Goal: Find specific page/section: Find specific page/section

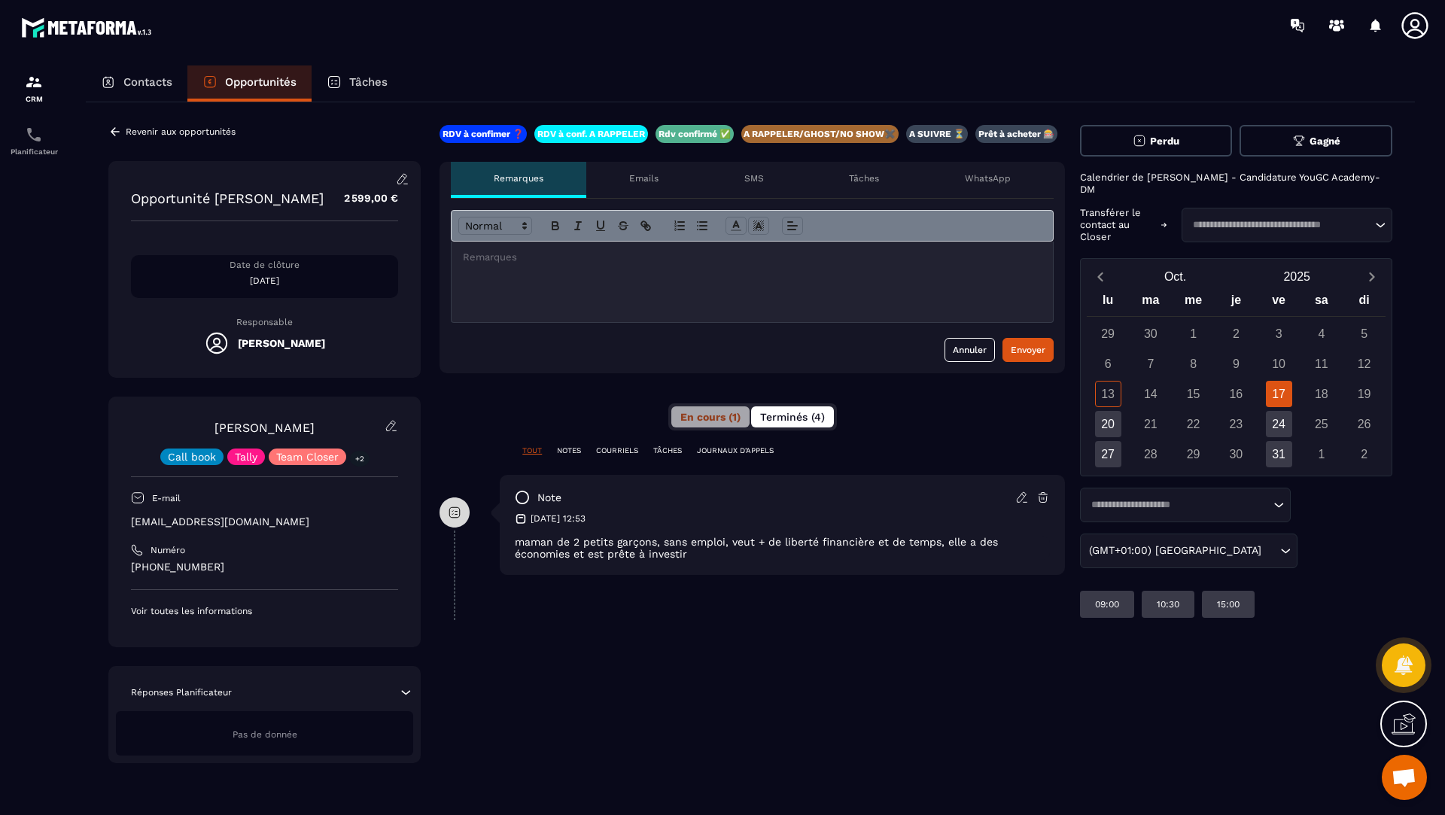
click at [784, 412] on span "Terminés (4)" at bounding box center [792, 417] width 65 height 12
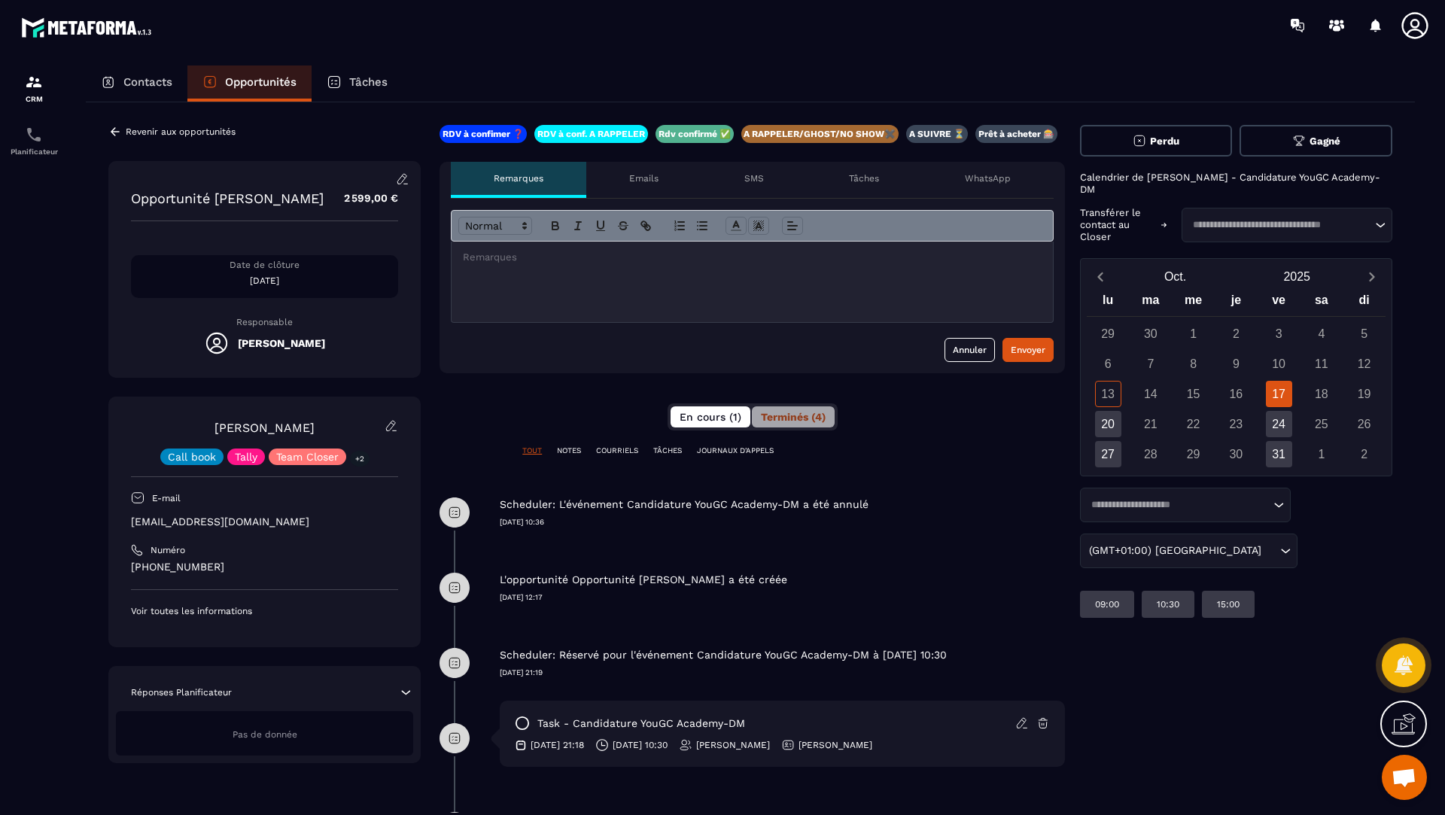
click at [704, 415] on span "En cours (1)" at bounding box center [711, 417] width 62 height 12
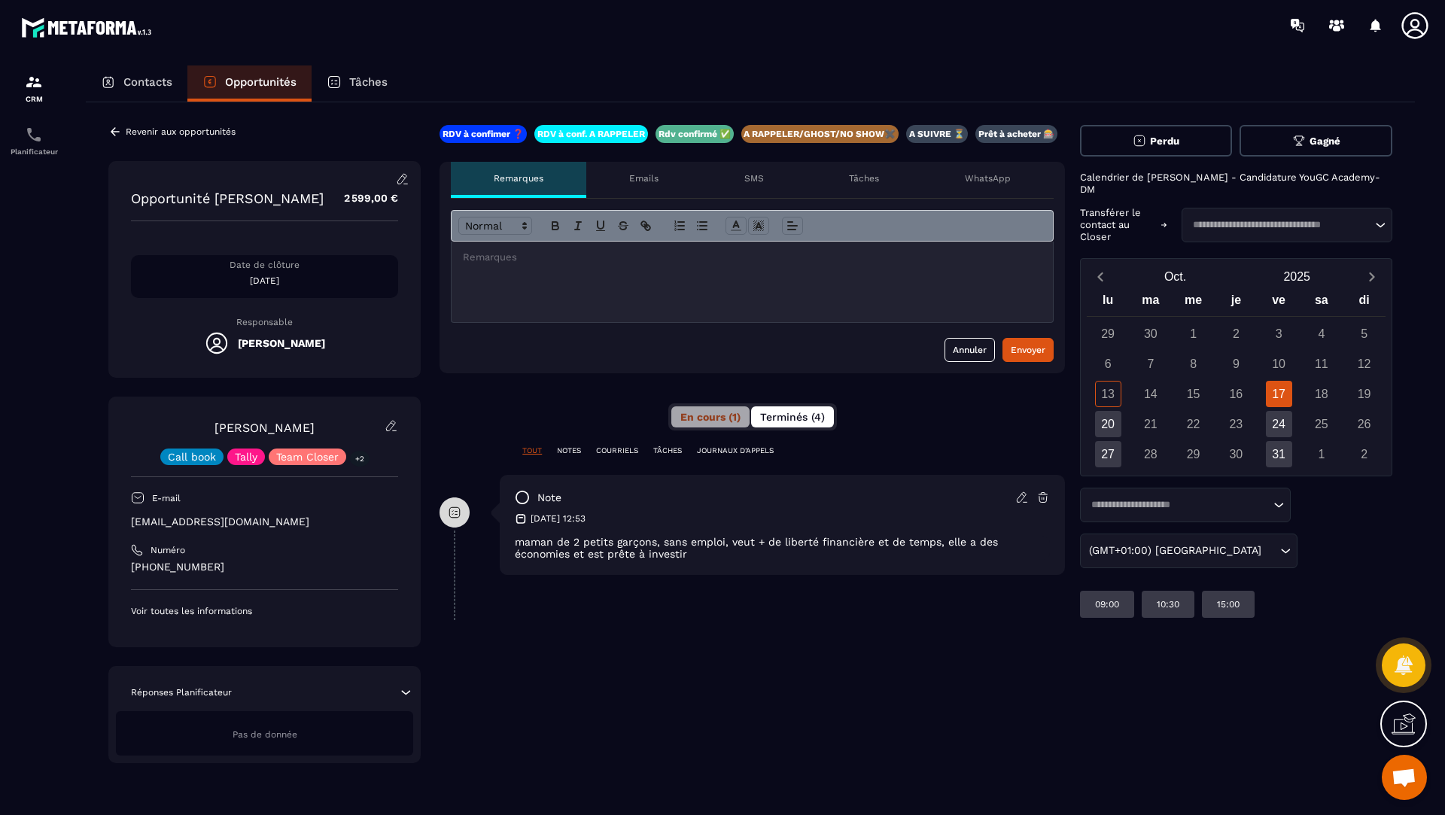
click at [814, 411] on span "Terminés (4)" at bounding box center [792, 417] width 65 height 12
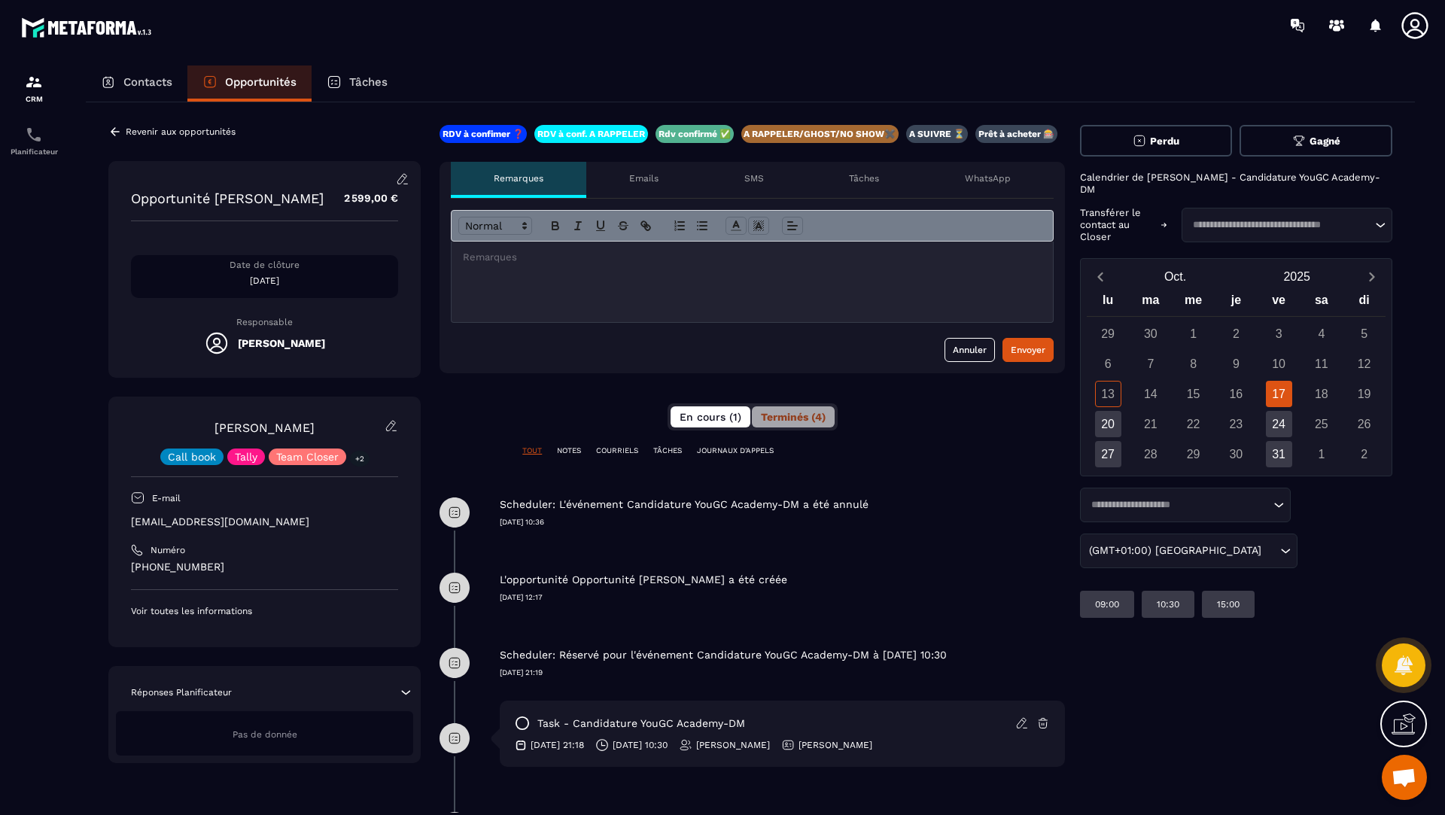
click at [674, 408] on button "En cours (1)" at bounding box center [711, 416] width 80 height 21
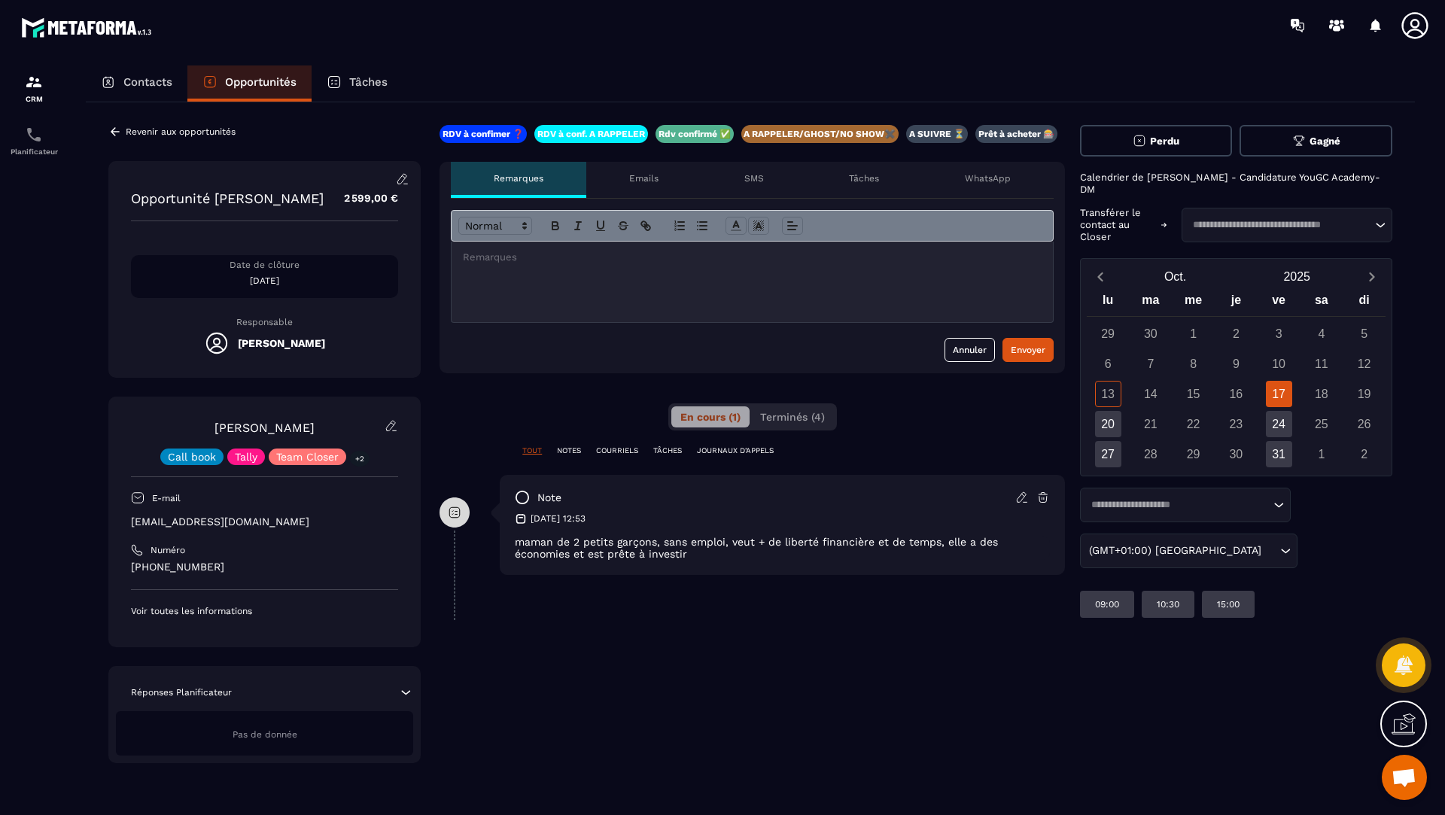
click at [520, 492] on icon at bounding box center [522, 497] width 15 height 15
click at [800, 419] on span "Terminés (4)" at bounding box center [792, 417] width 65 height 12
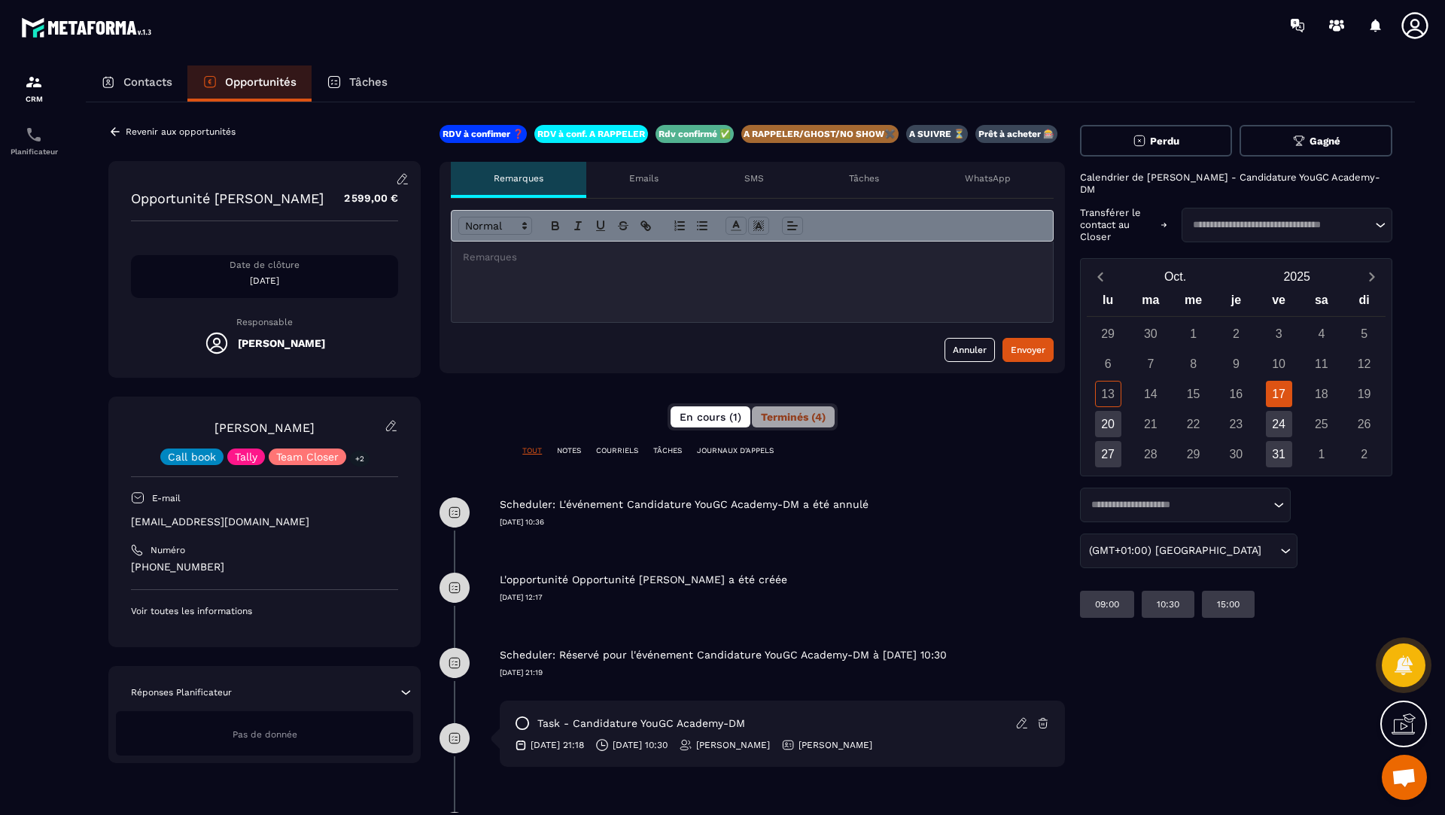
click at [709, 407] on button "En cours (1)" at bounding box center [711, 416] width 80 height 21
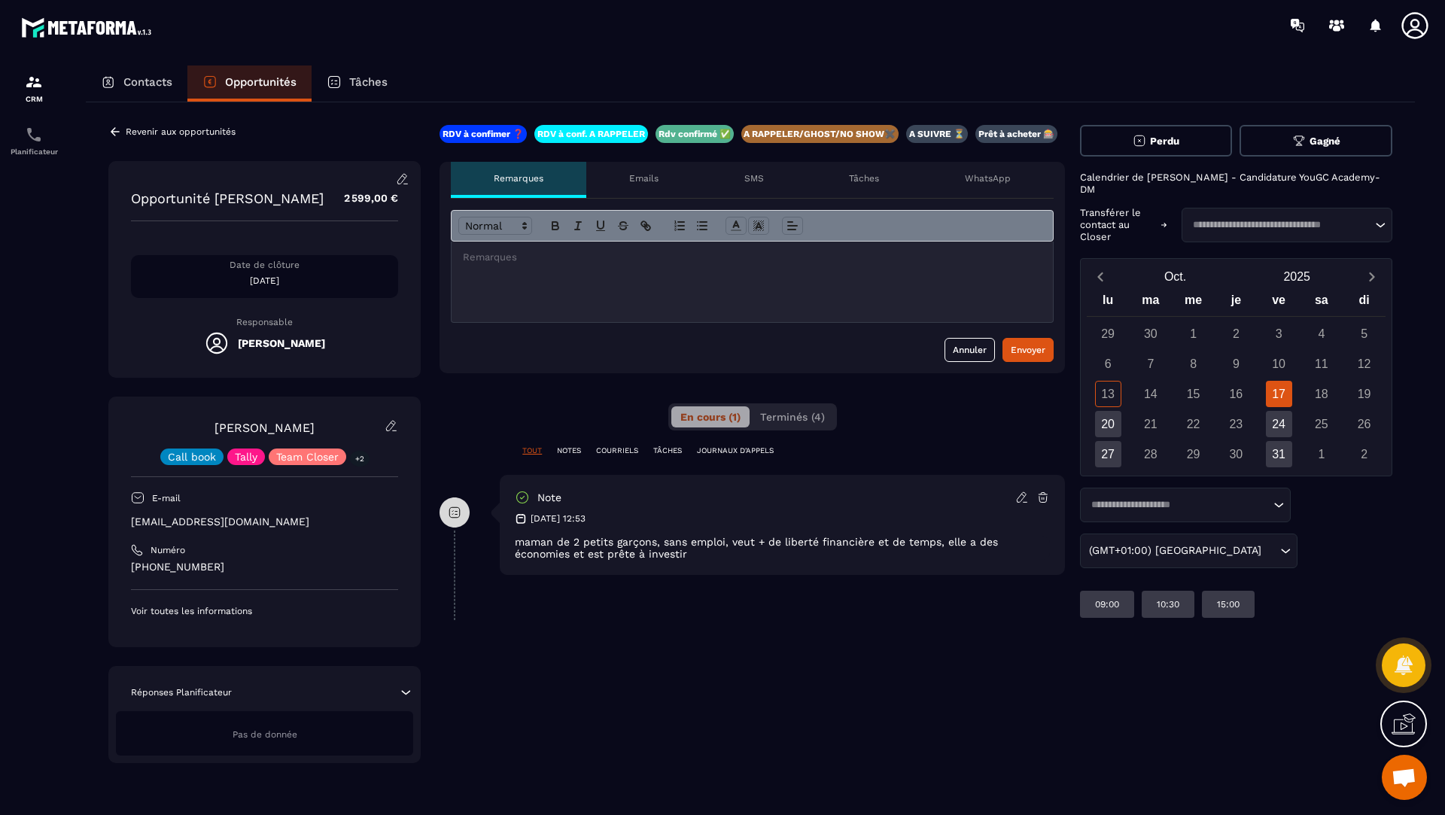
click at [119, 129] on icon at bounding box center [115, 132] width 14 height 14
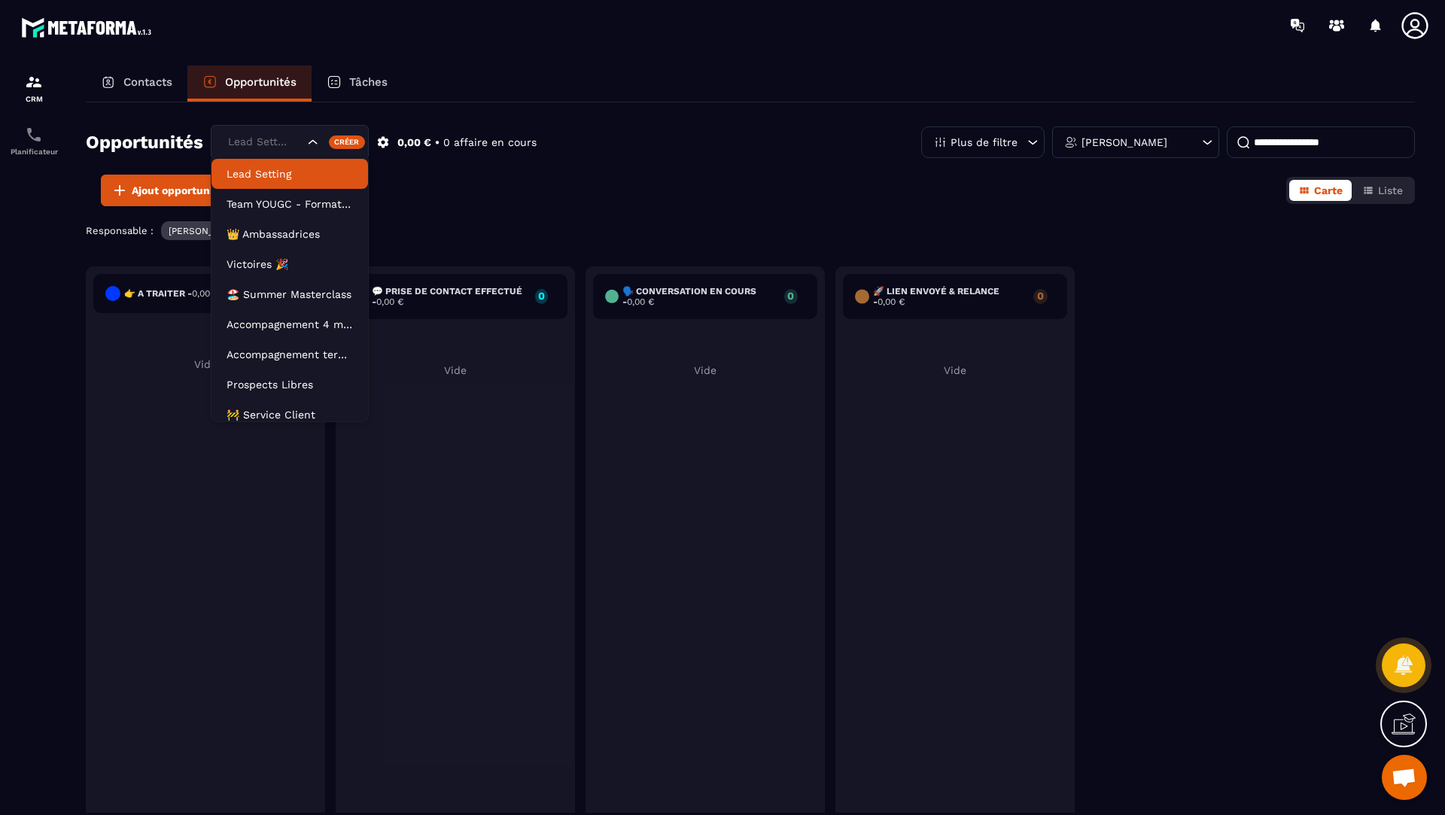
click at [262, 142] on div "Lead Setting" at bounding box center [264, 142] width 83 height 17
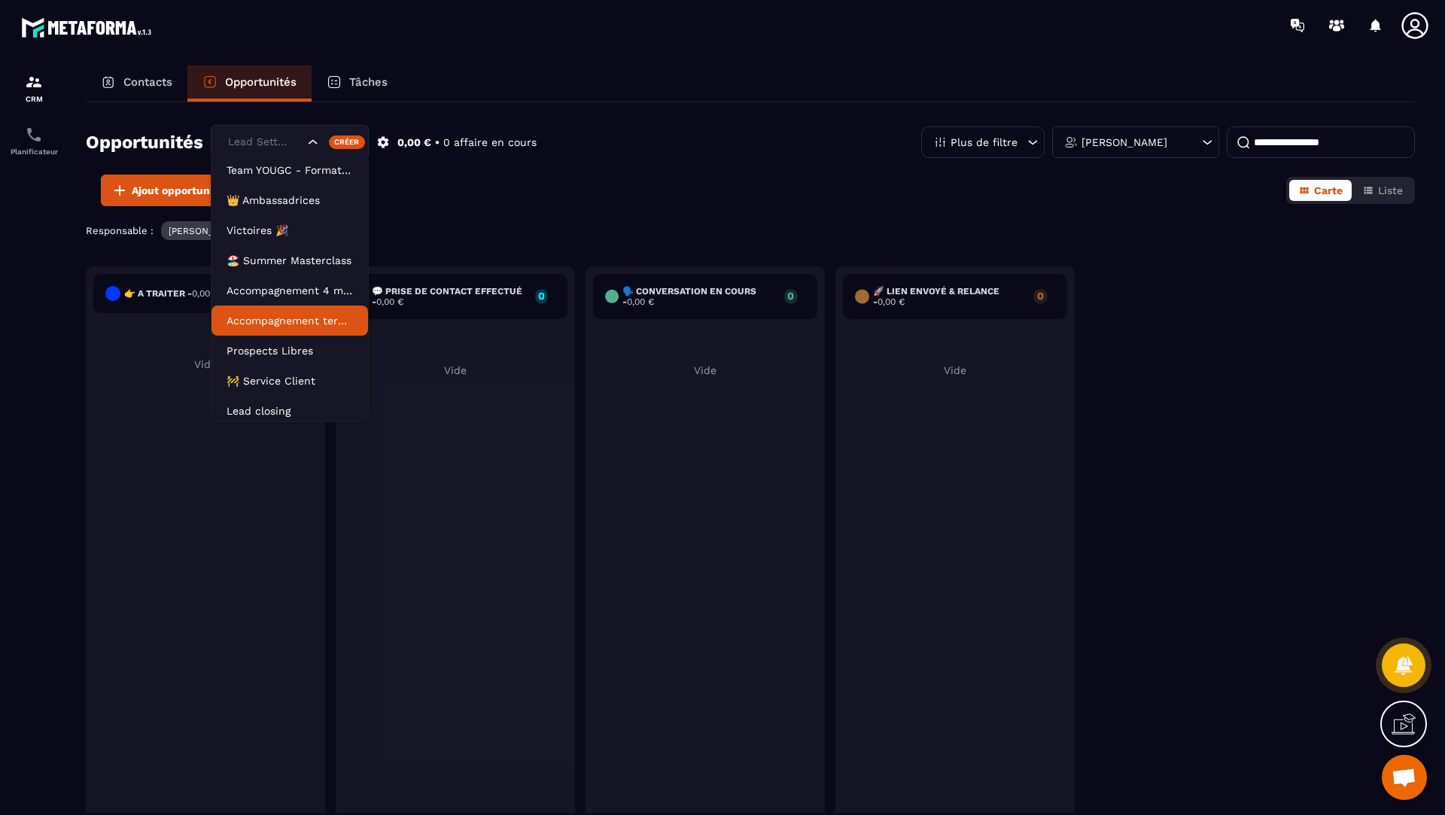
scroll to position [68, 0]
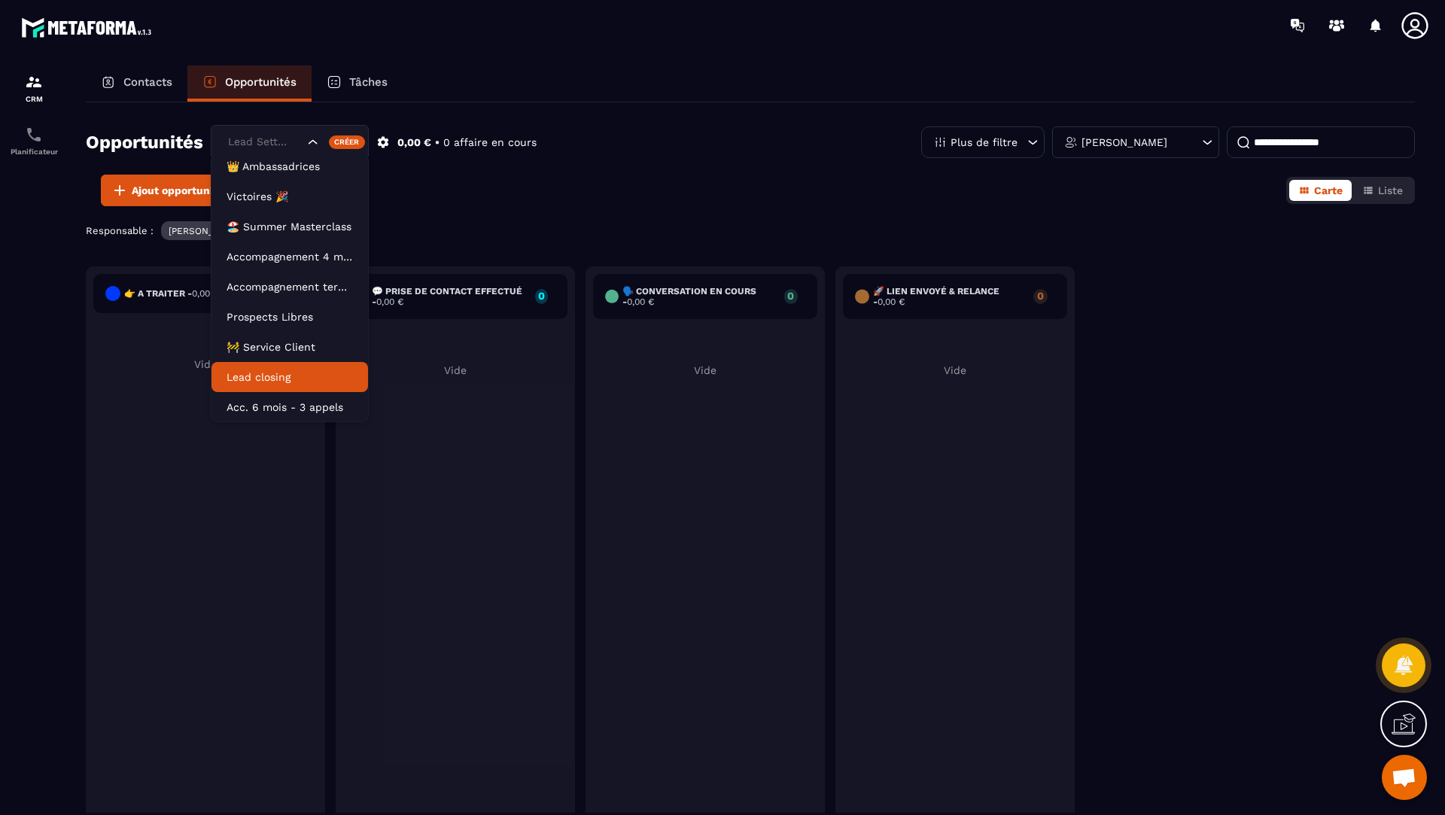
click at [255, 370] on p "Lead closing" at bounding box center [290, 377] width 126 height 15
